Goal: Information Seeking & Learning: Check status

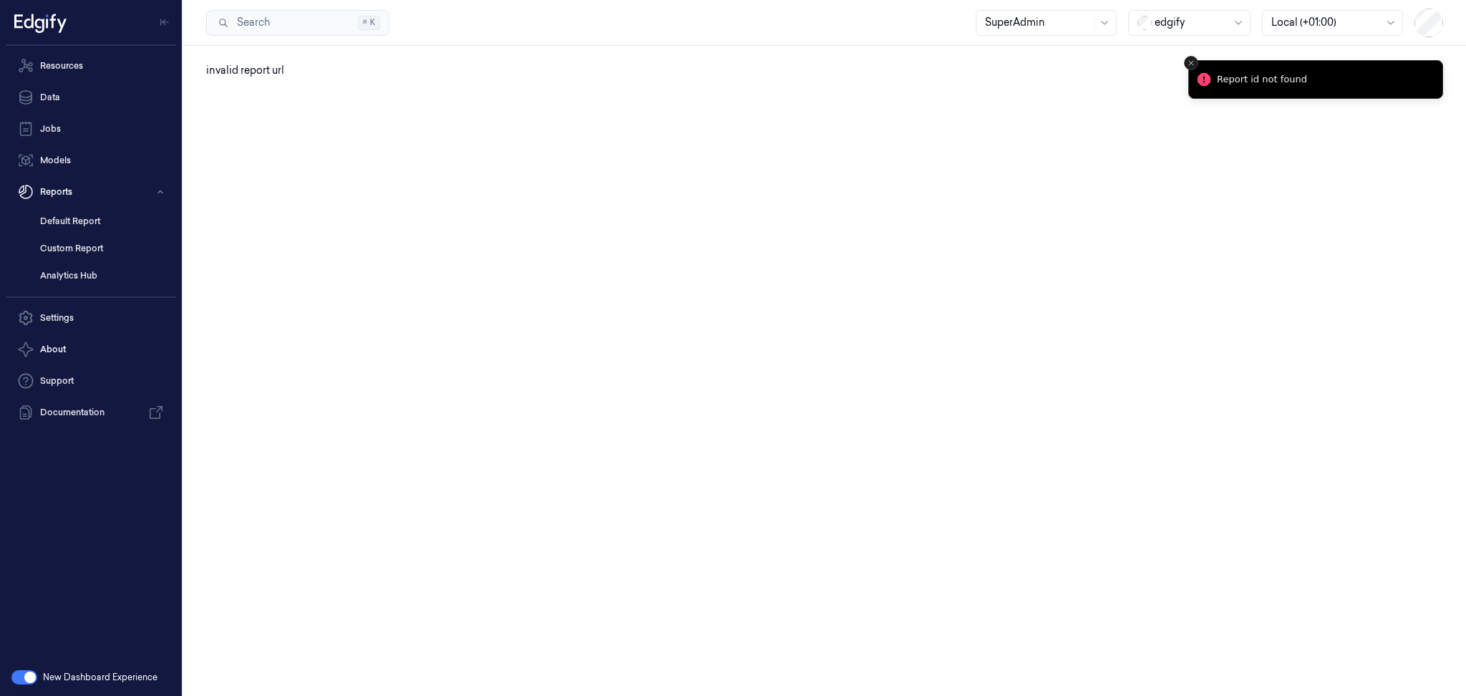
click at [1189, 59] on icon "Close toast" at bounding box center [1191, 63] width 9 height 9
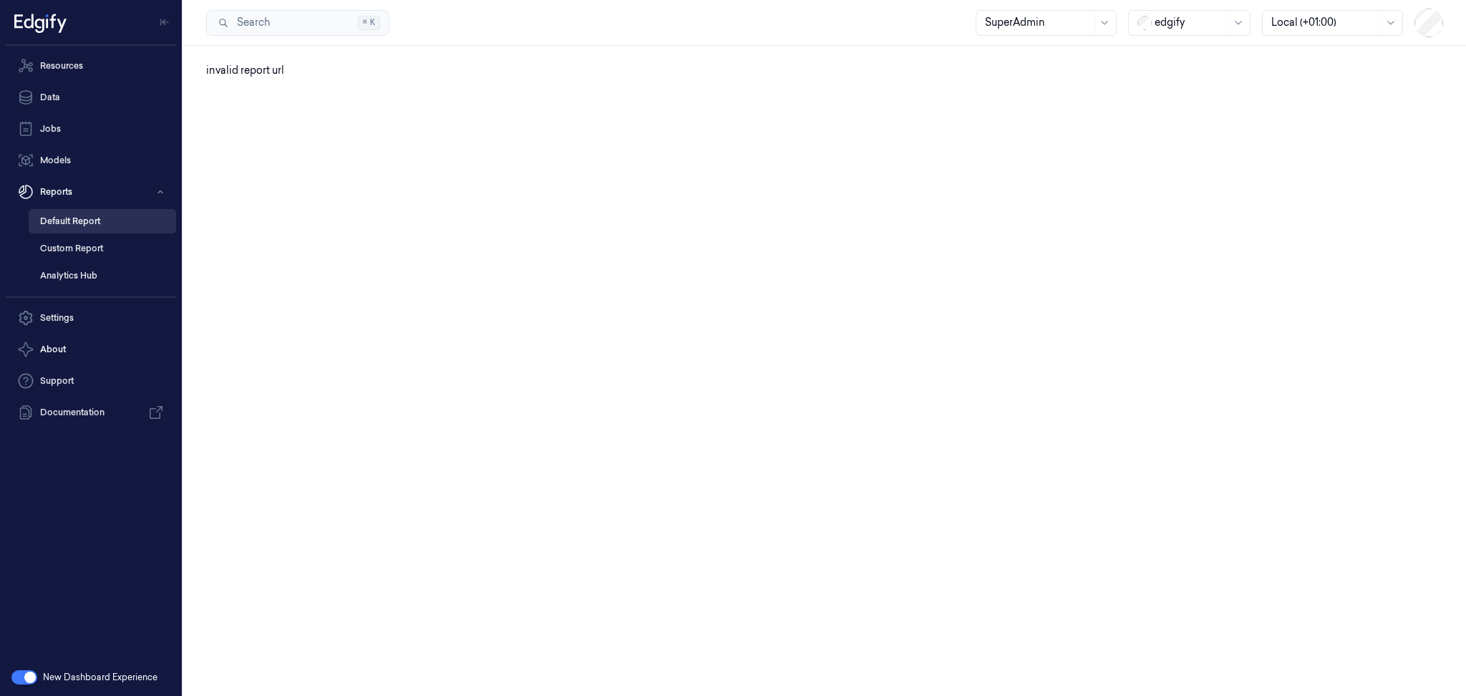
click at [125, 217] on link "Default Report" at bounding box center [102, 221] width 147 height 24
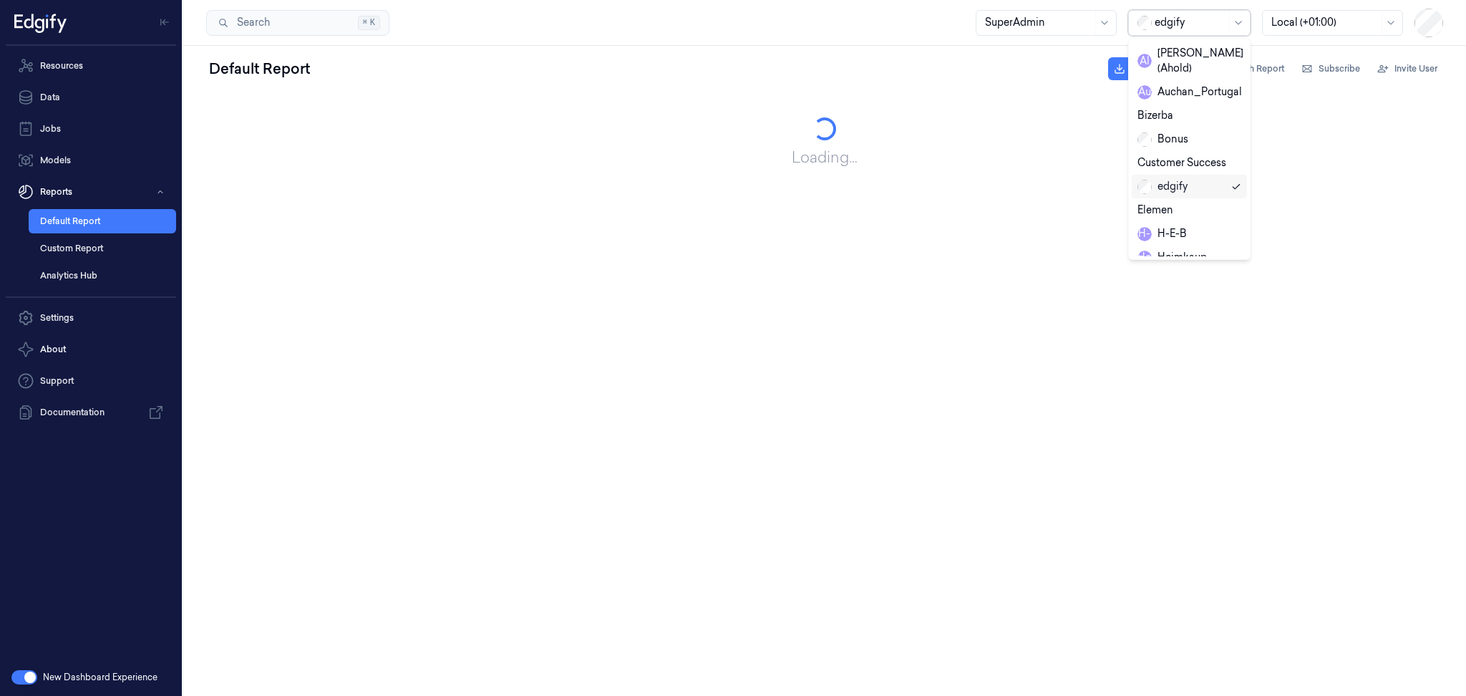
click at [1181, 20] on div at bounding box center [1191, 22] width 72 height 15
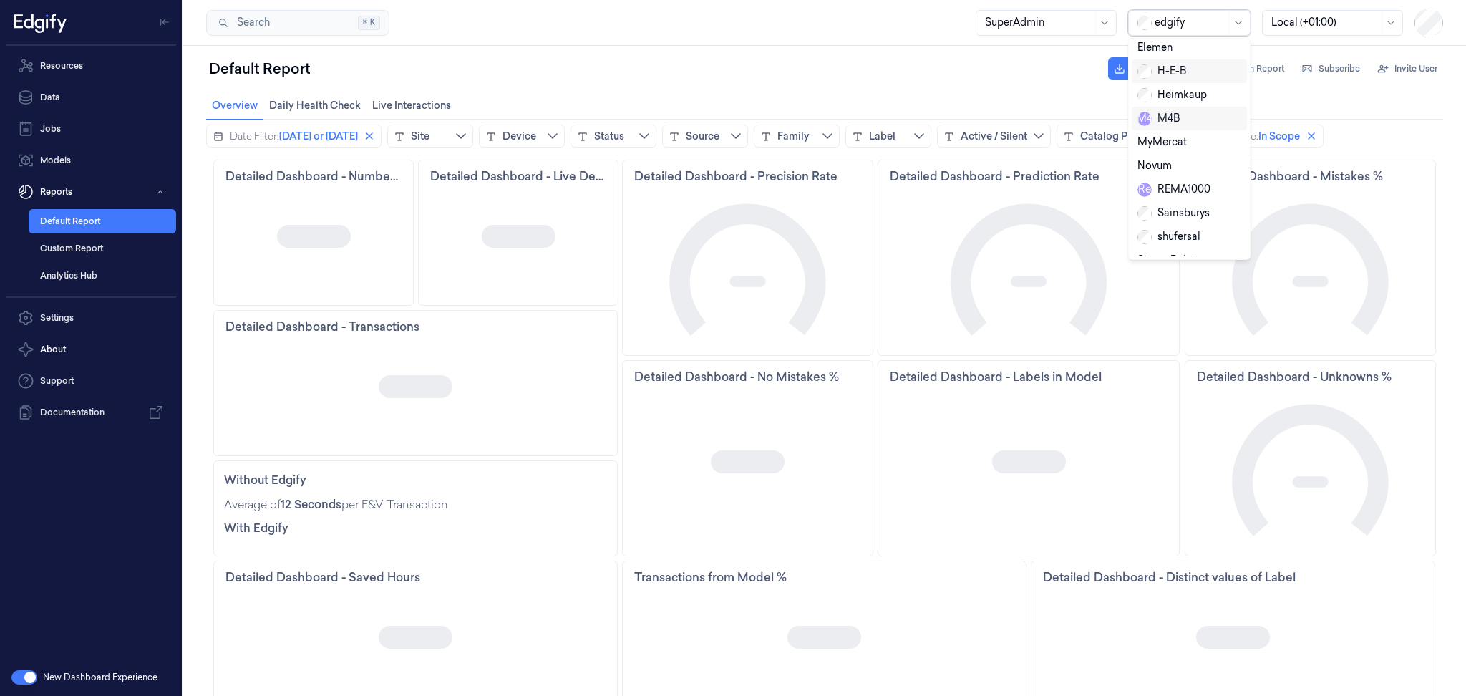
scroll to position [239, 0]
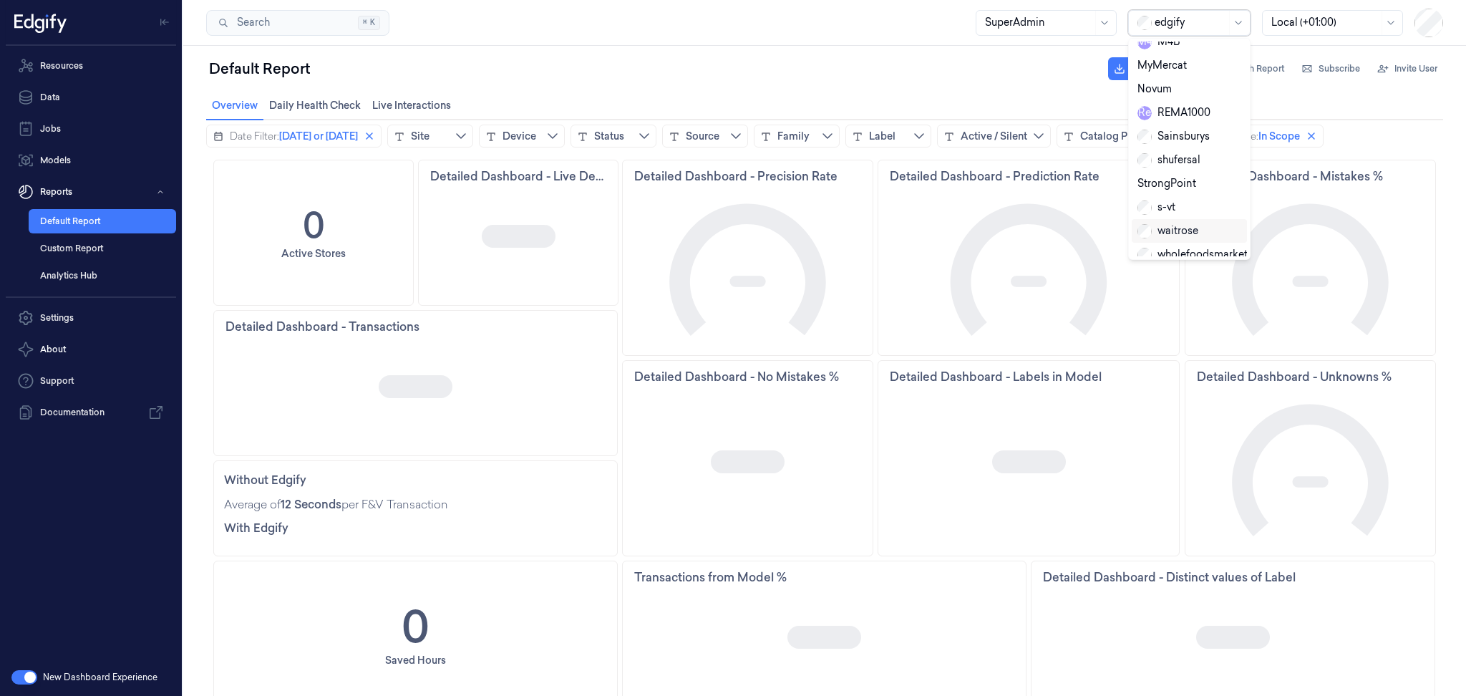
click at [1182, 223] on div "waitrose" at bounding box center [1168, 230] width 61 height 15
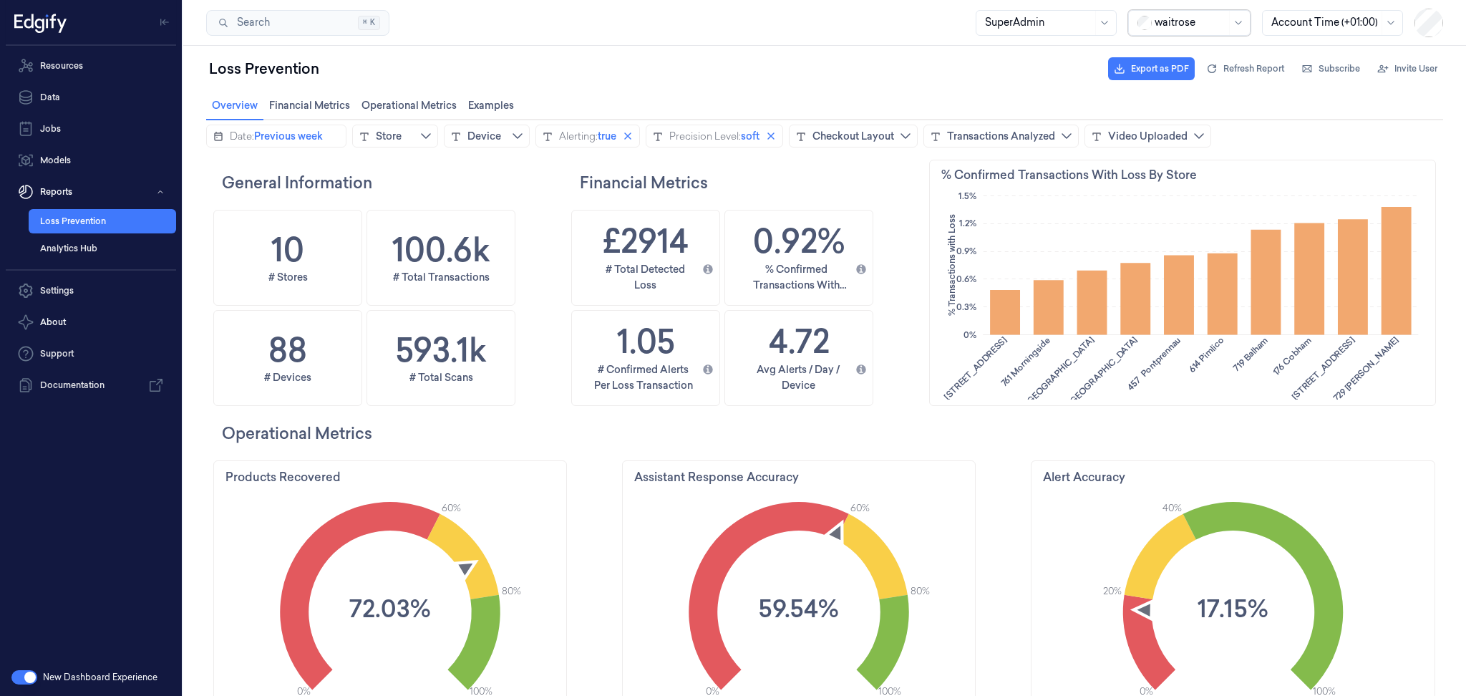
scroll to position [381, 508]
click at [221, 137] on icon "calendar icon" at bounding box center [218, 136] width 9 height 9
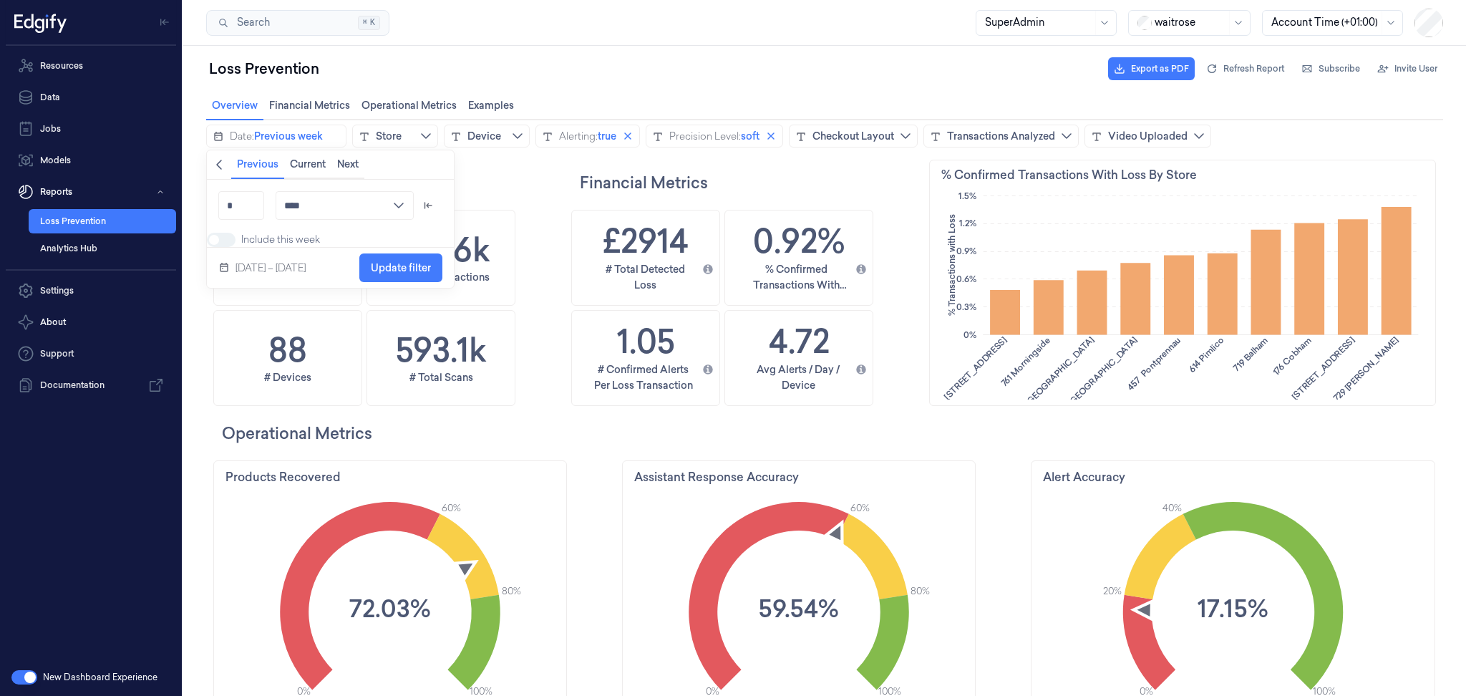
click at [219, 162] on icon "chevronleft icon" at bounding box center [219, 165] width 6 height 10
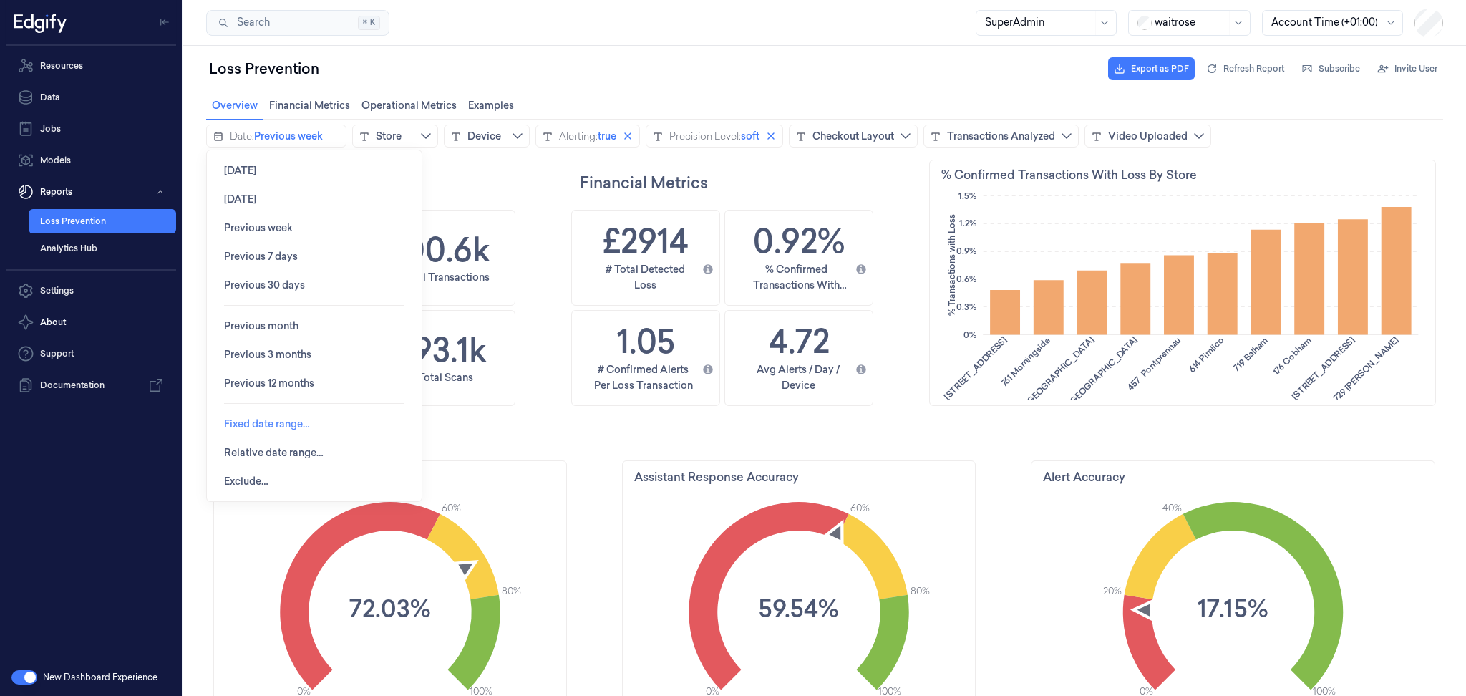
click at [248, 422] on span "Fixed date range…" at bounding box center [267, 423] width 86 height 11
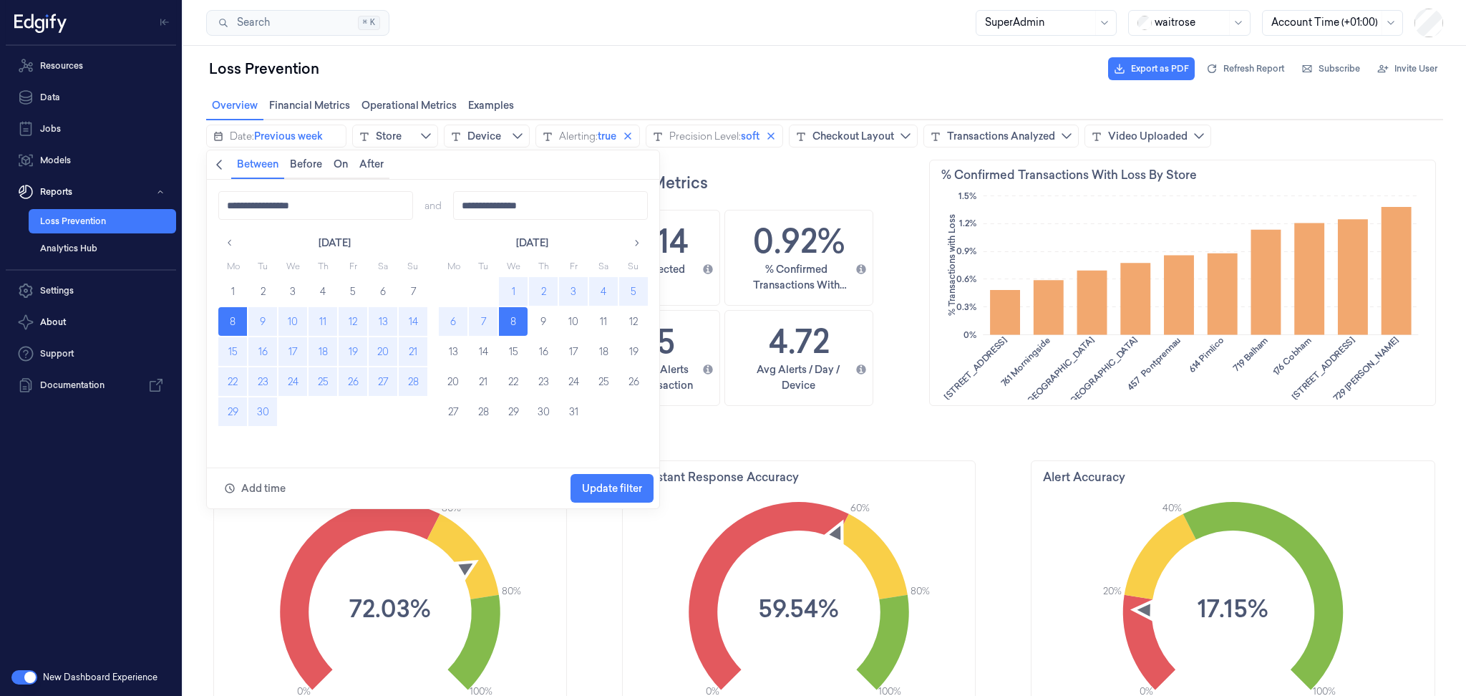
click at [218, 163] on icon "chevronleft icon" at bounding box center [219, 165] width 6 height 10
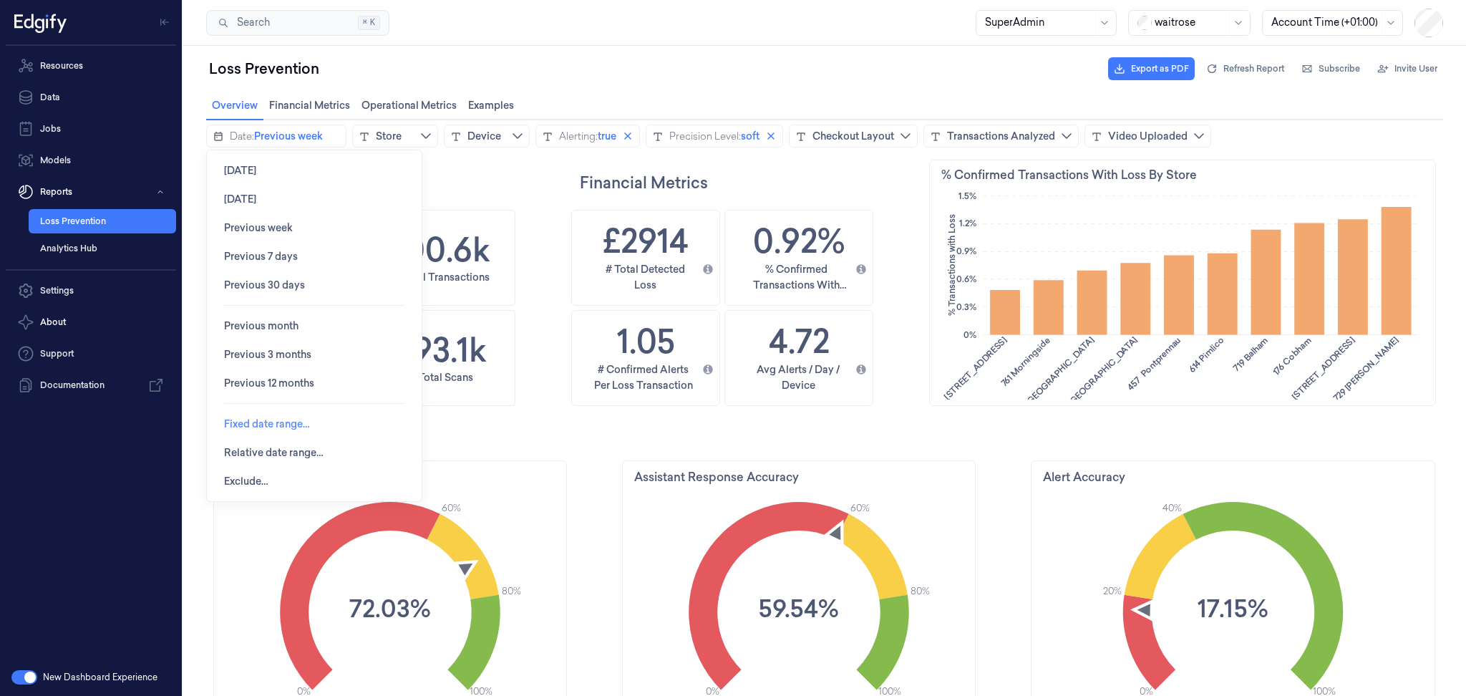
click at [267, 418] on span "Fixed date range…" at bounding box center [267, 423] width 86 height 11
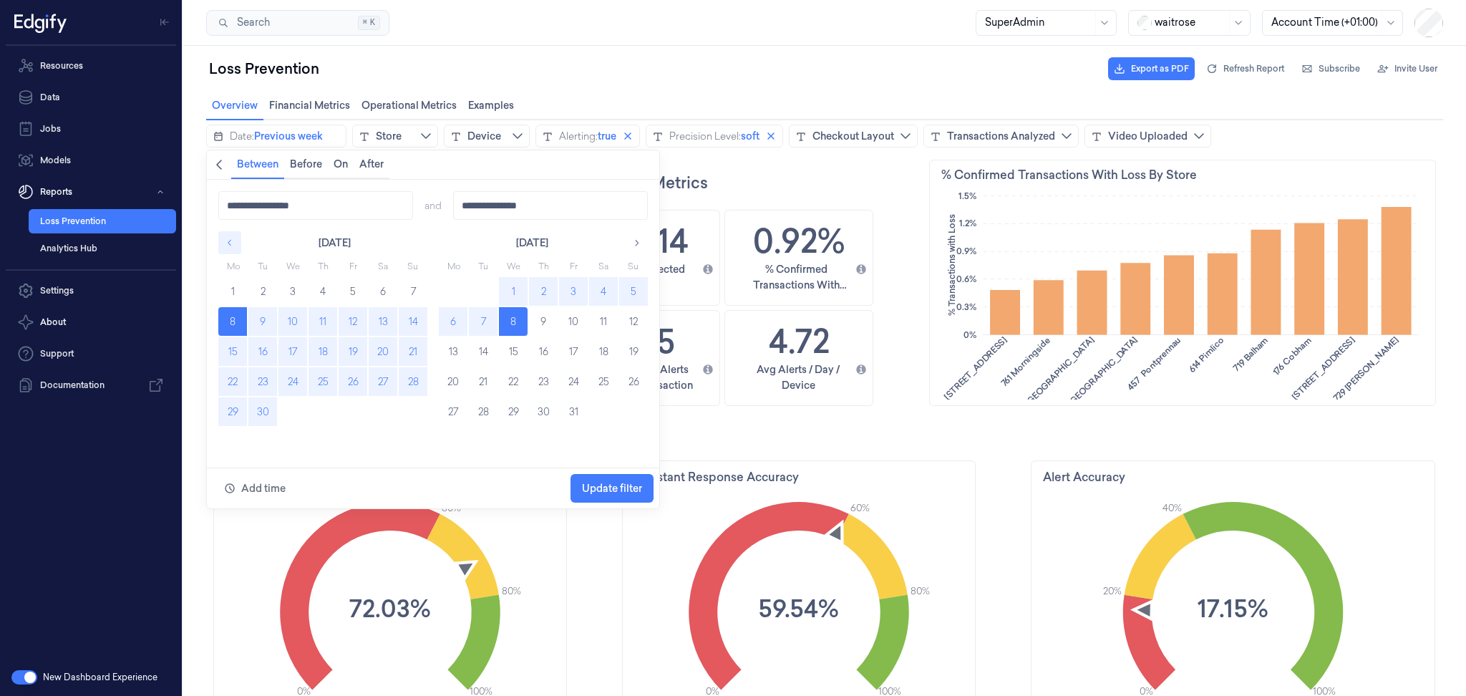
click at [231, 239] on icon "button" at bounding box center [230, 243] width 10 height 10
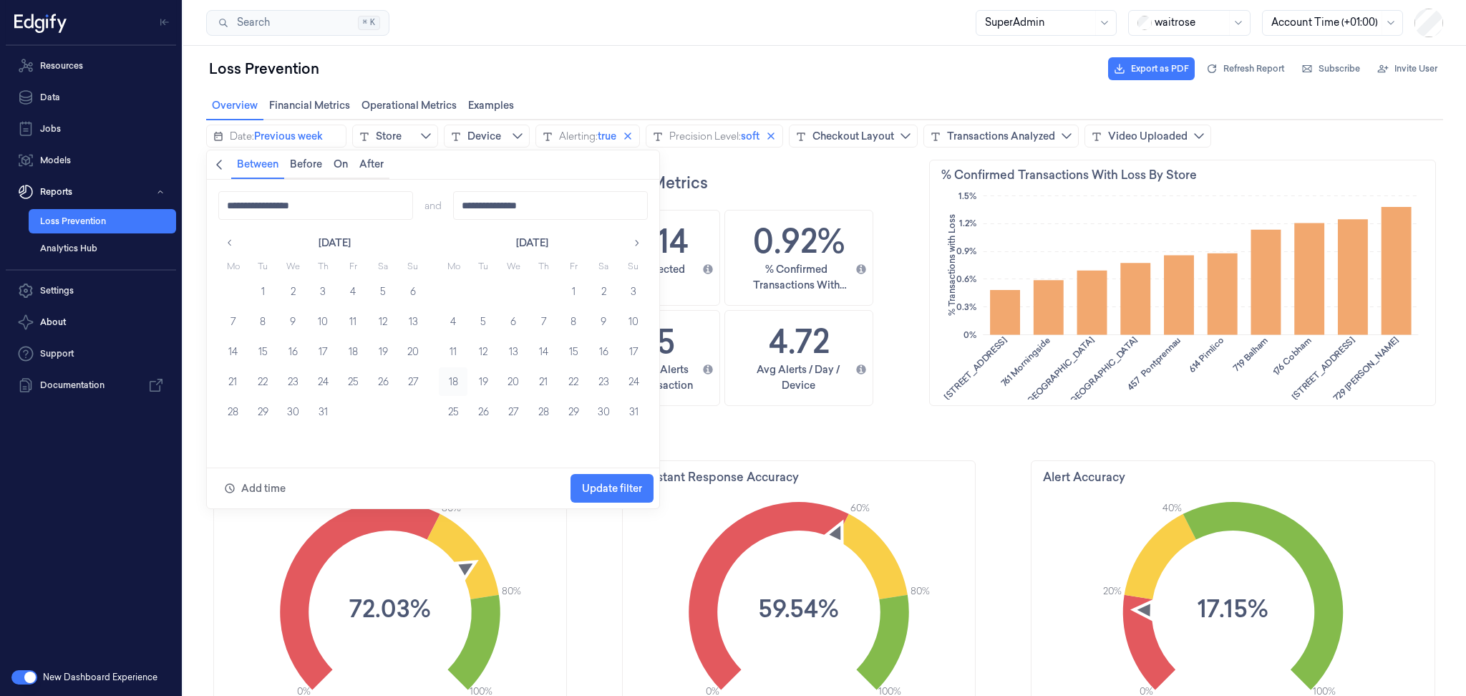
click at [449, 380] on button "18" at bounding box center [453, 381] width 29 height 29
click at [634, 383] on button "24" at bounding box center [633, 381] width 29 height 29
type input "**********"
click at [615, 482] on span "Update filter" at bounding box center [612, 488] width 60 height 27
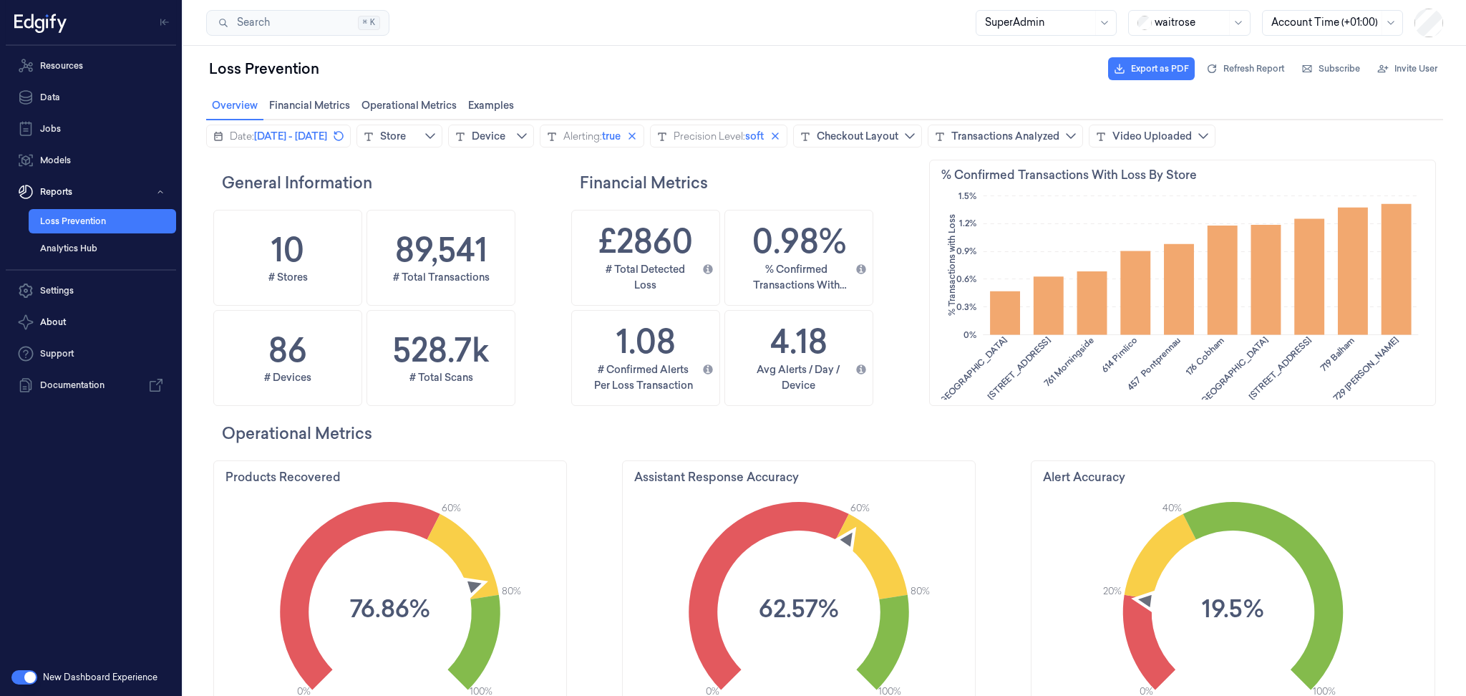
scroll to position [381, 70]
click at [826, 432] on h2 "Operational Metrics" at bounding box center [829, 433] width 1214 height 23
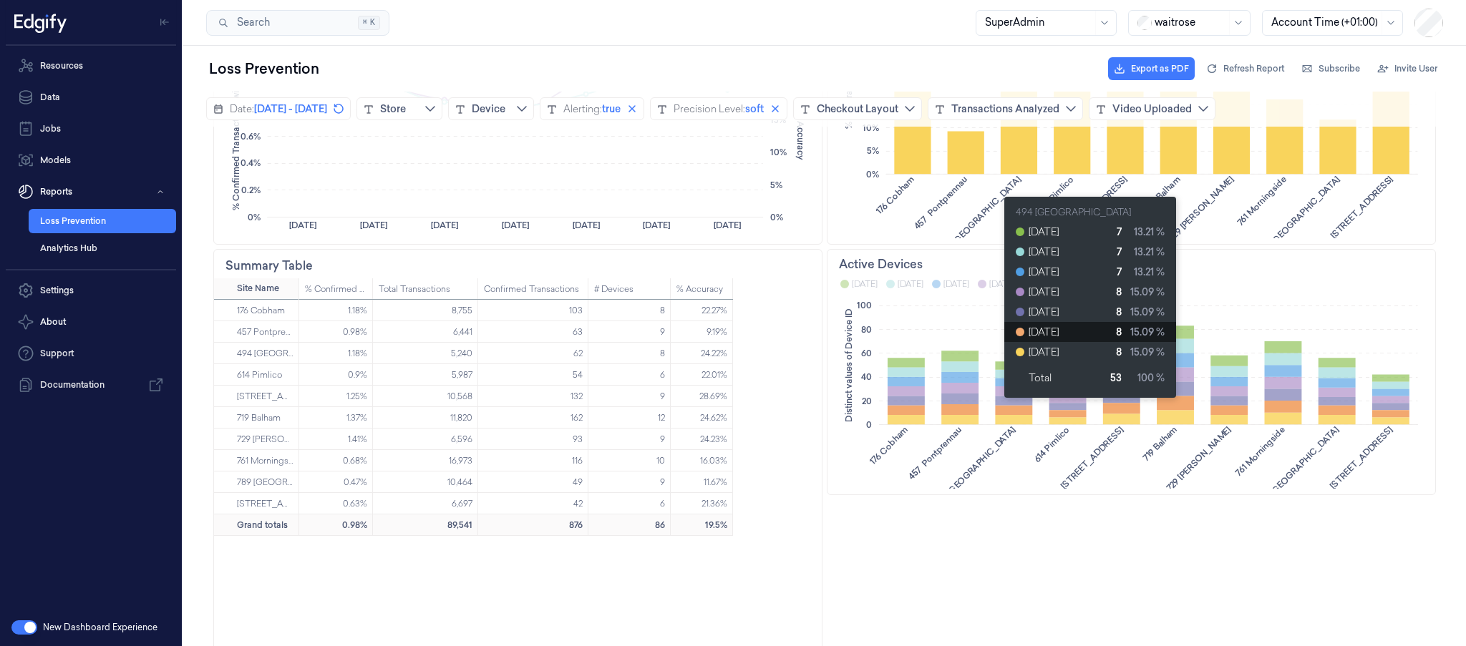
scroll to position [767, 0]
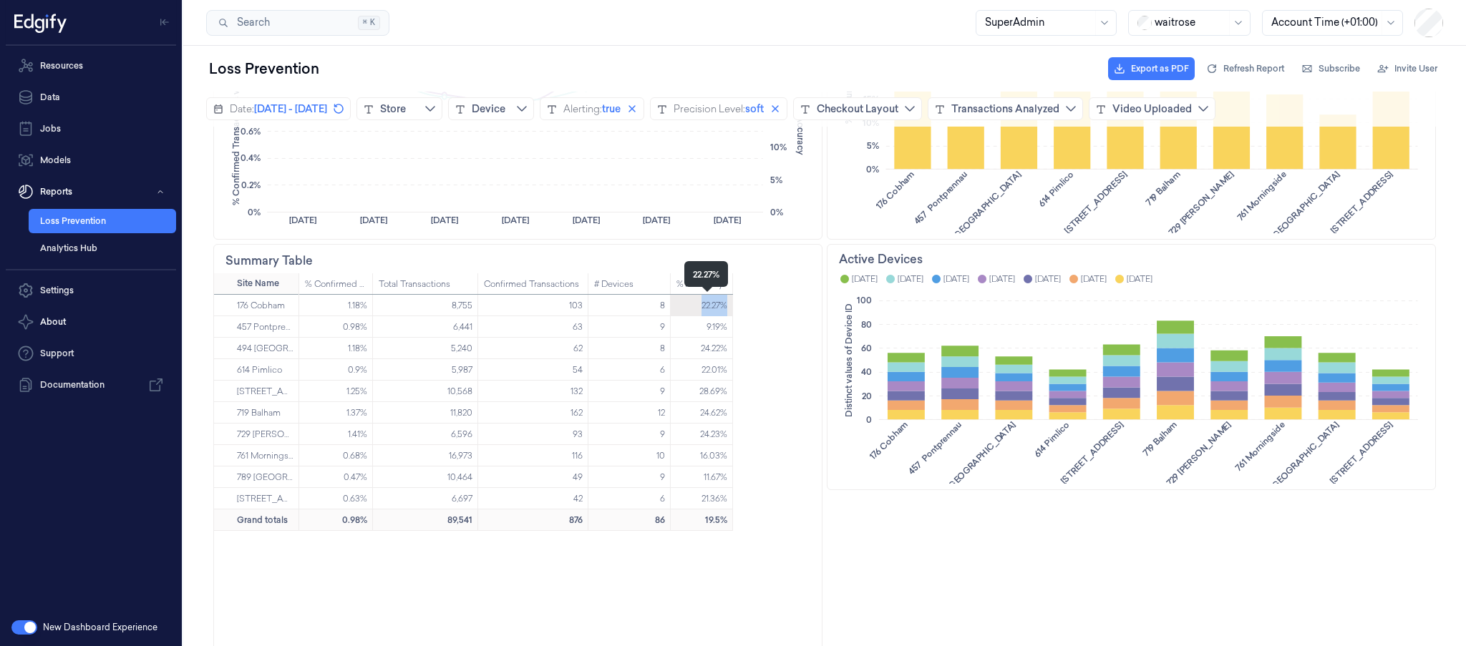
drag, startPoint x: 695, startPoint y: 311, endPoint x: 717, endPoint y: 311, distance: 22.2
click at [717, 311] on div "22.27%" at bounding box center [715, 305] width 26 height 21
click at [757, 320] on div "1.18% 8,755 103 8 22.27% 0.98% 6,441 63 9 9.19% 1.18% 5,240 62 8 24.22% 0.9% 5,…" at bounding box center [560, 492] width 523 height 395
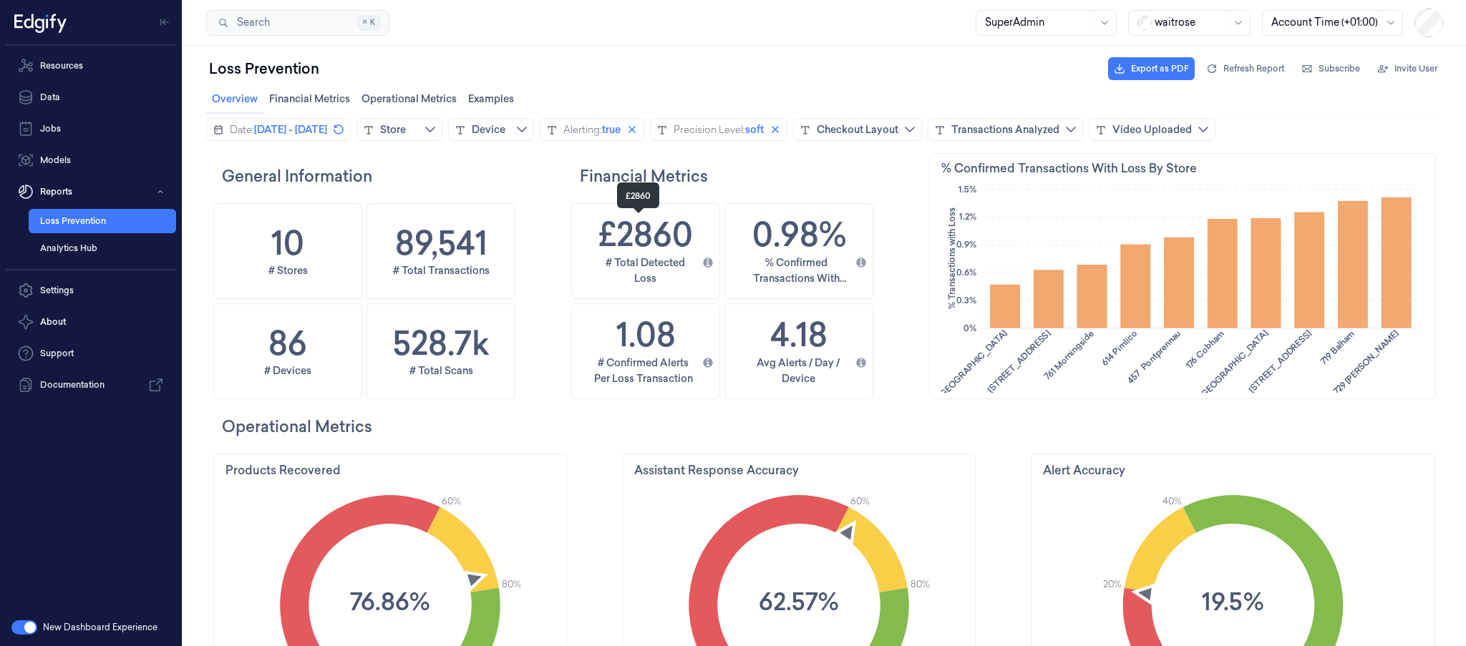
scroll to position [5, 0]
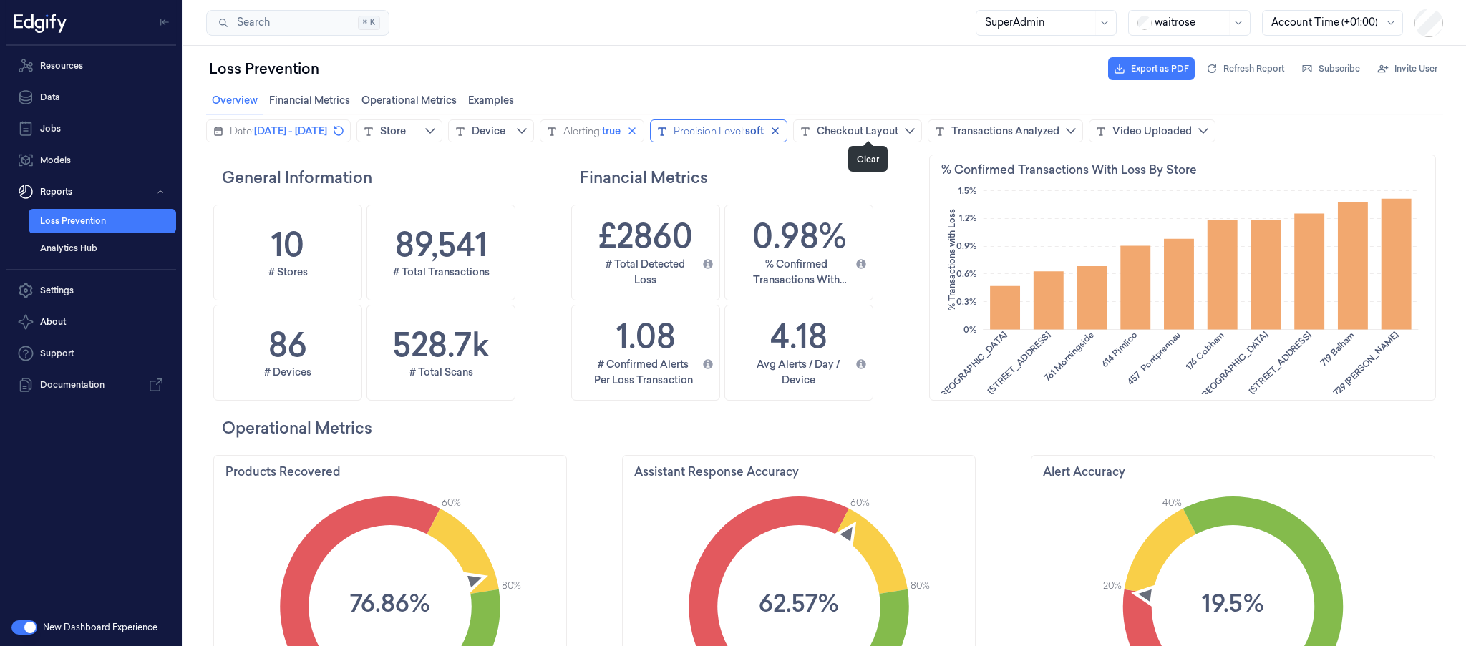
click at [781, 132] on icon "close icon" at bounding box center [775, 130] width 11 height 11
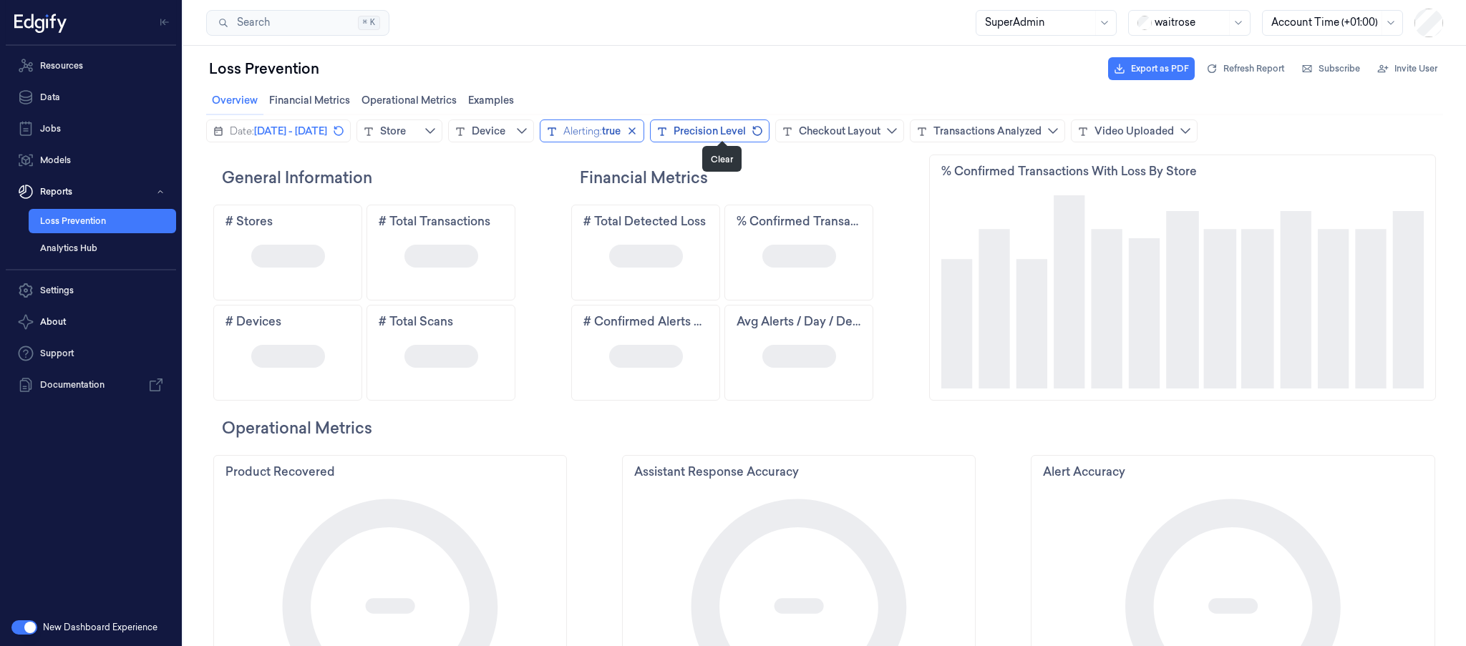
click at [638, 131] on icon "close icon" at bounding box center [631, 130] width 11 height 11
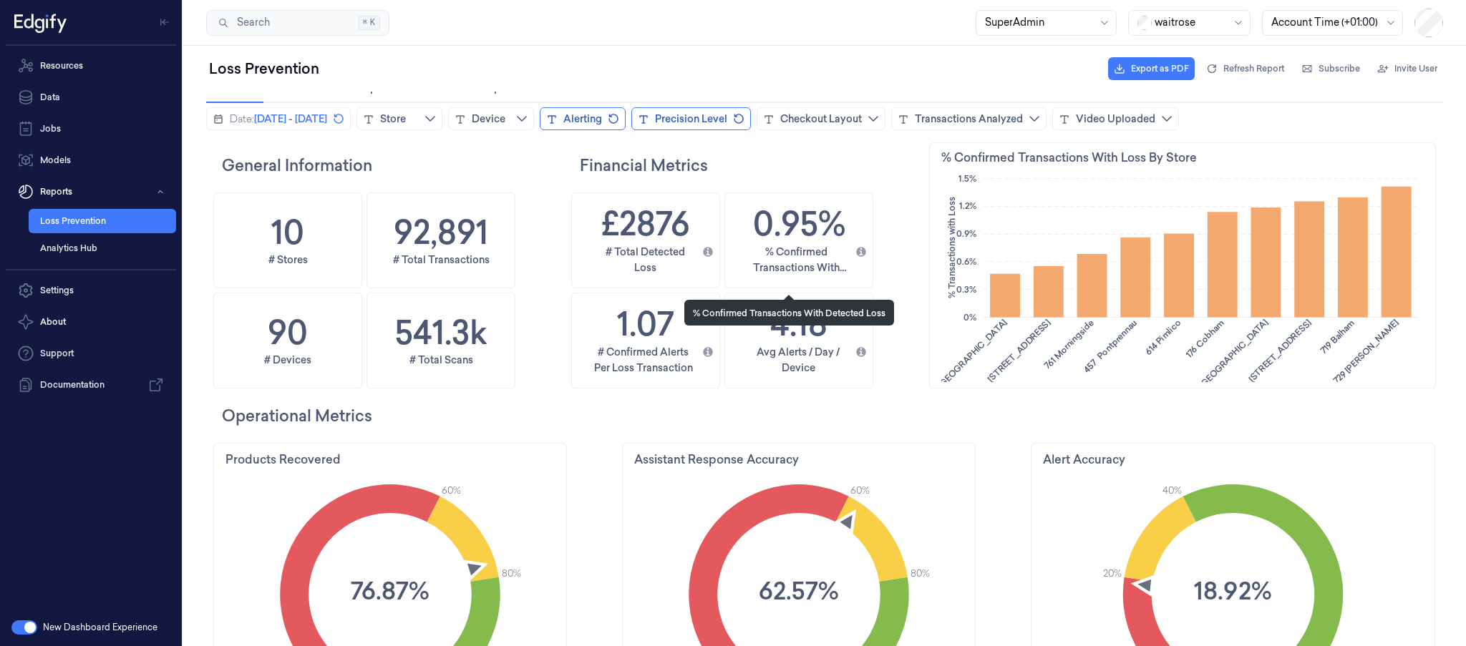
scroll to position [0, 0]
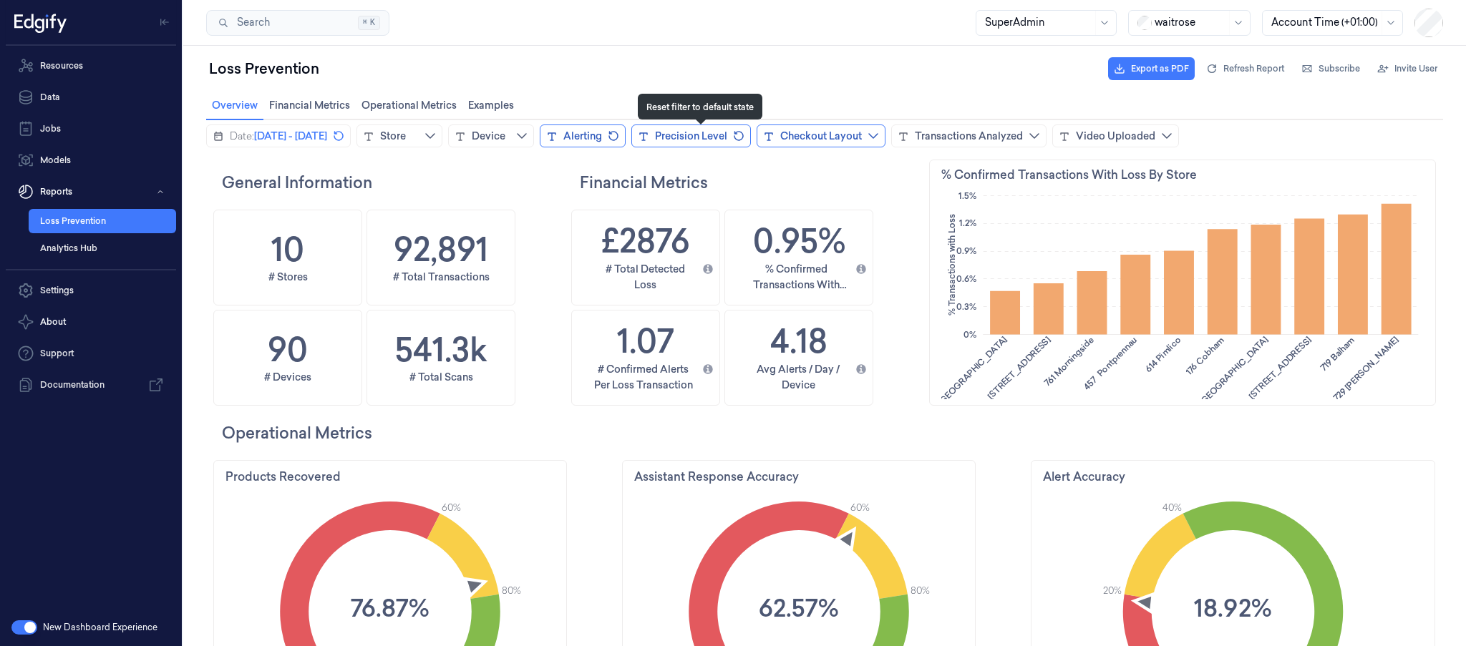
click at [619, 139] on icon "revert icon" at bounding box center [614, 136] width 10 height 10
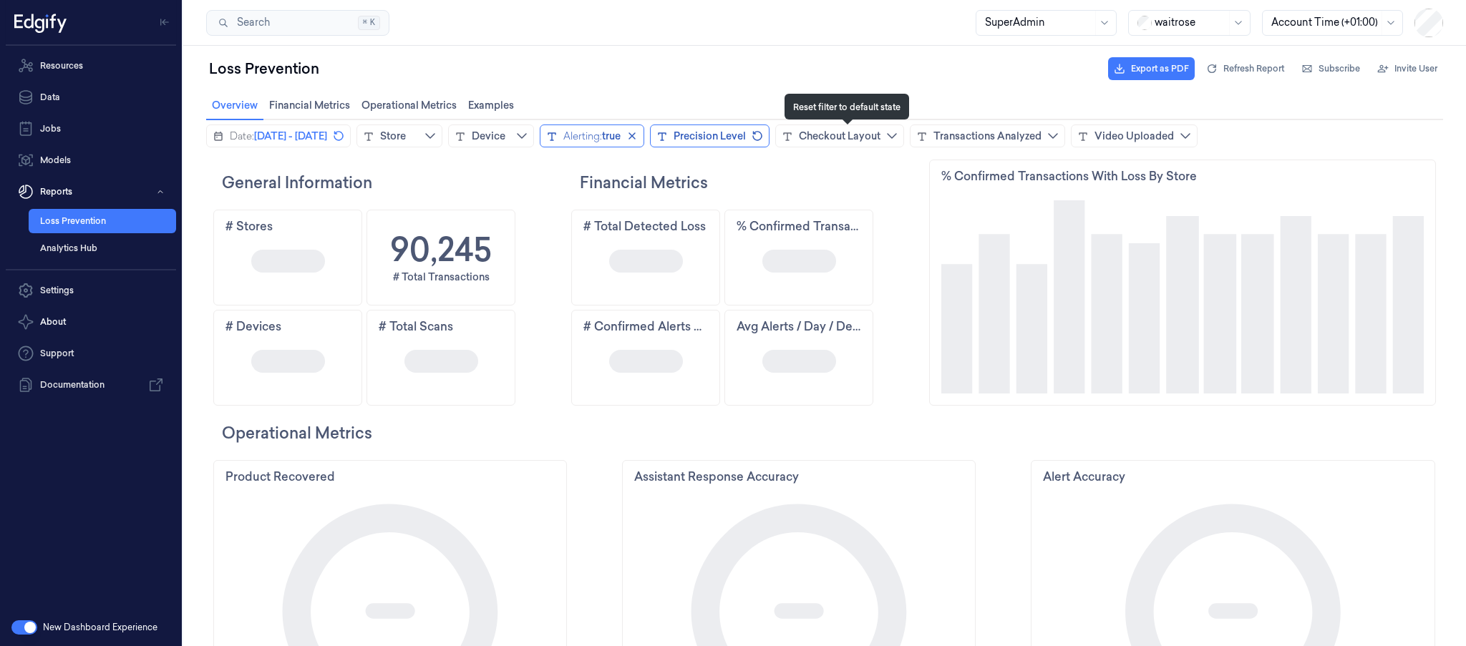
click at [763, 140] on icon "revert icon" at bounding box center [757, 135] width 11 height 11
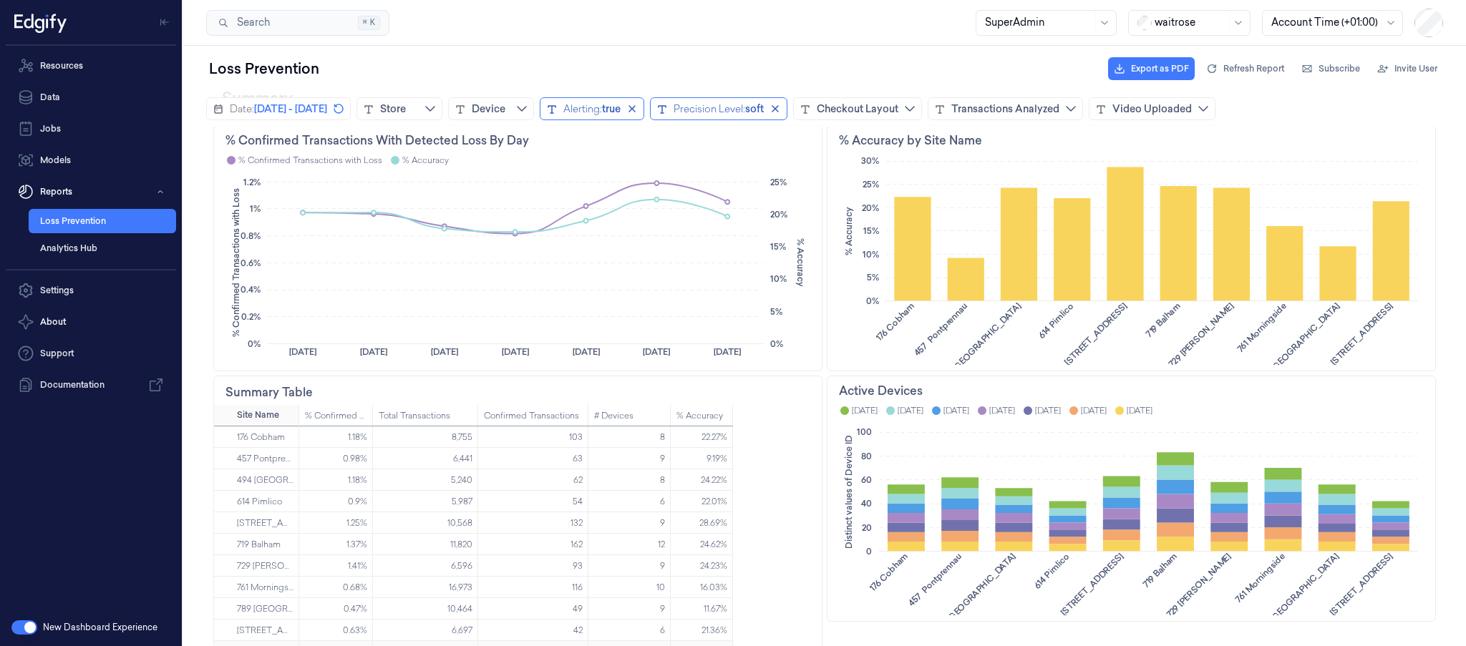
scroll to position [636, 0]
